Goal: Information Seeking & Learning: Learn about a topic

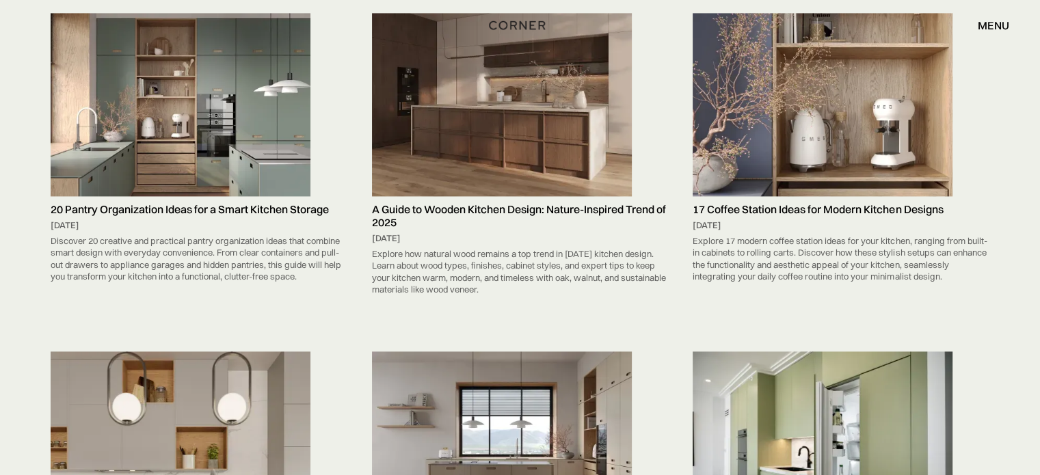
scroll to position [9693, 0]
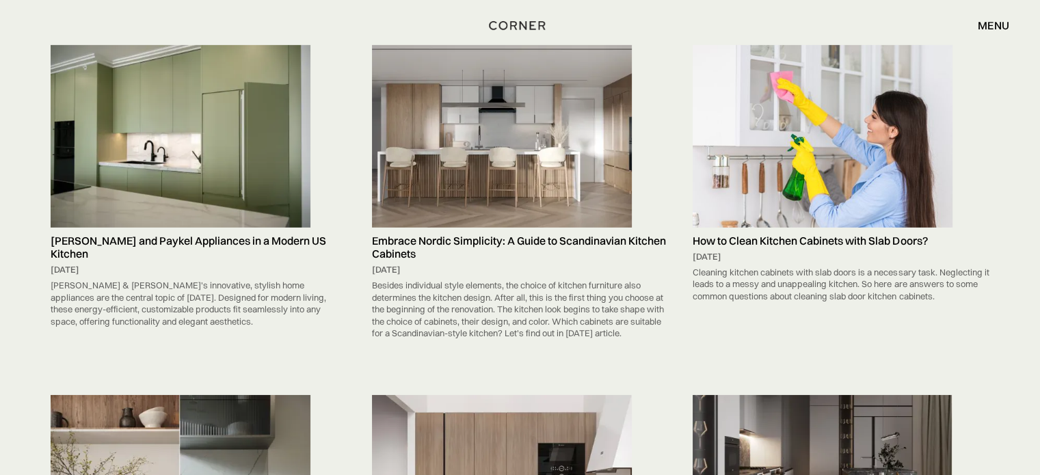
click at [213, 91] on img at bounding box center [181, 136] width 260 height 183
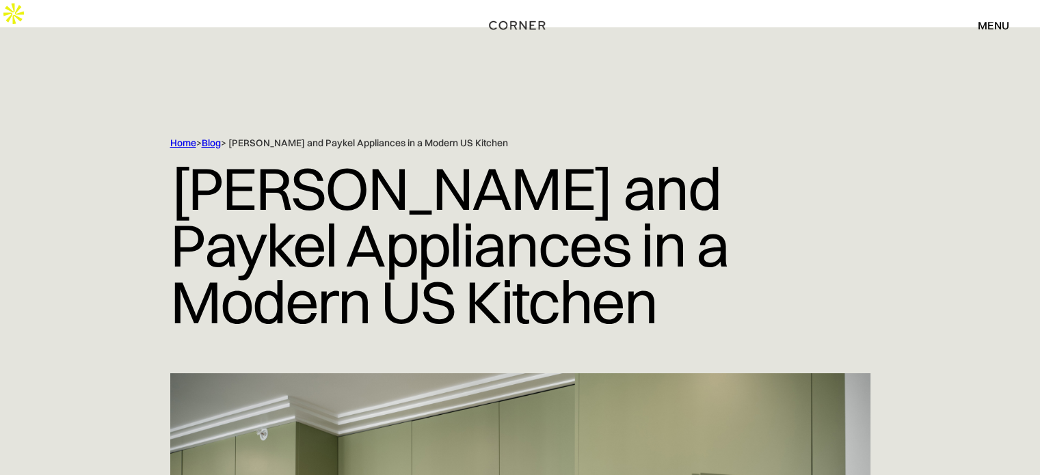
click at [208, 137] on link "Blog" at bounding box center [211, 143] width 19 height 12
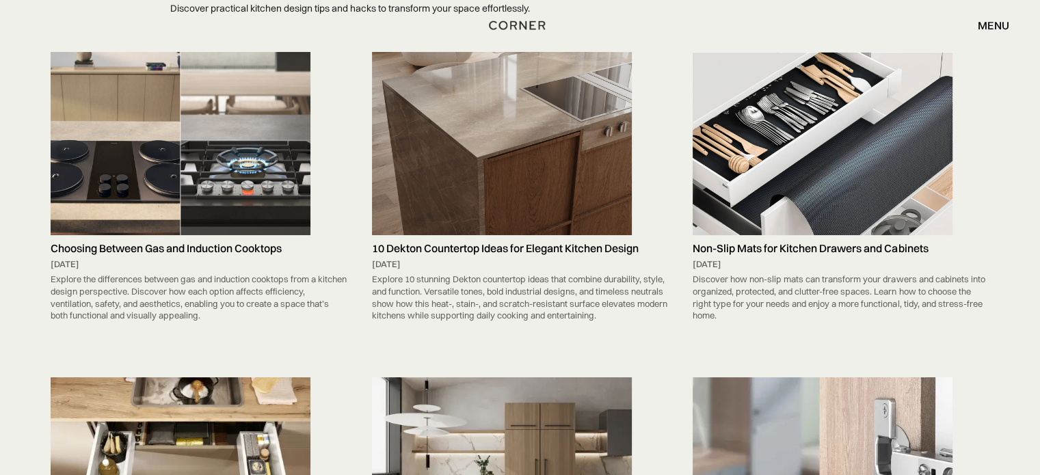
scroll to position [182, 0]
